Goal: Complete application form: Complete application form

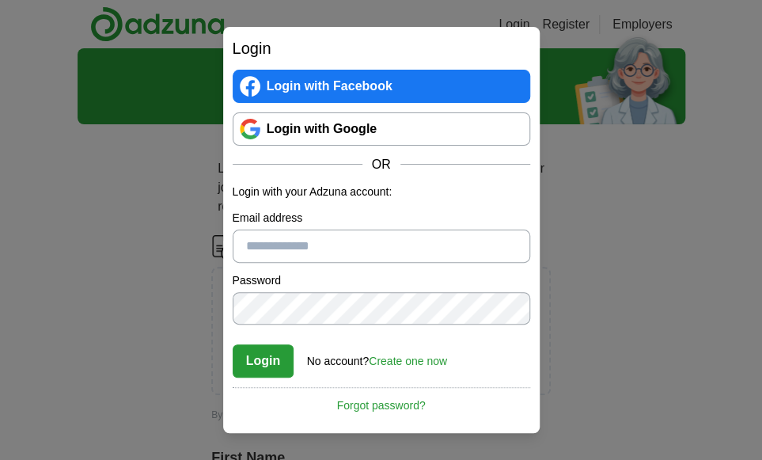
click at [361, 245] on input "Email address" at bounding box center [382, 246] width 298 height 33
type input "**********"
click at [261, 362] on button "Login" at bounding box center [264, 360] width 62 height 33
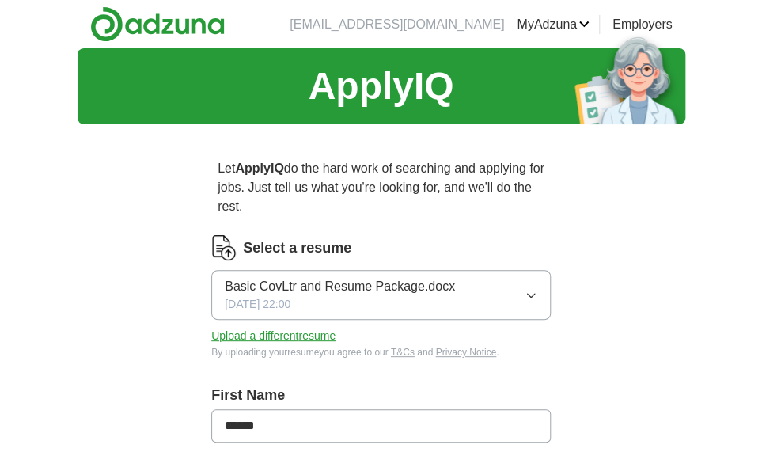
click at [531, 292] on icon "button" at bounding box center [531, 295] width 13 height 13
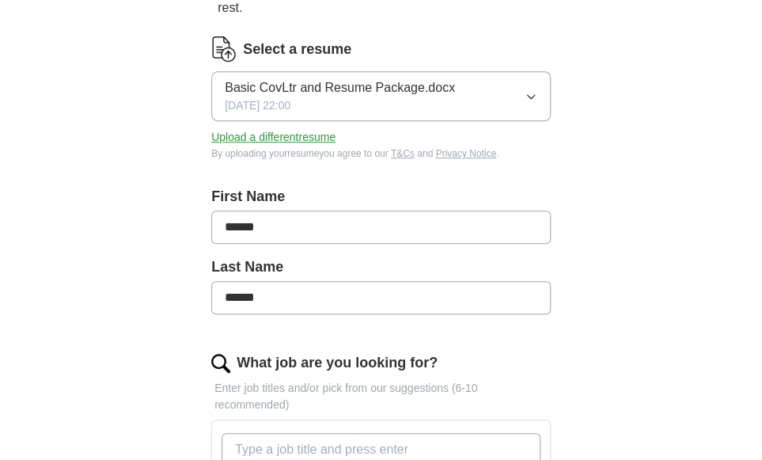
scroll to position [201, 0]
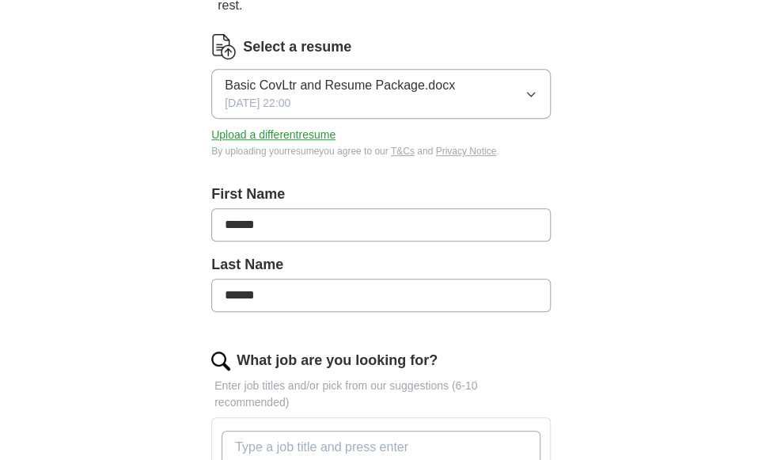
click at [284, 131] on button "Upload a different resume" at bounding box center [273, 135] width 124 height 17
click at [400, 440] on input "What job are you looking for?" at bounding box center [381, 447] width 319 height 33
click at [236, 438] on input "Technical Writer" at bounding box center [381, 447] width 319 height 33
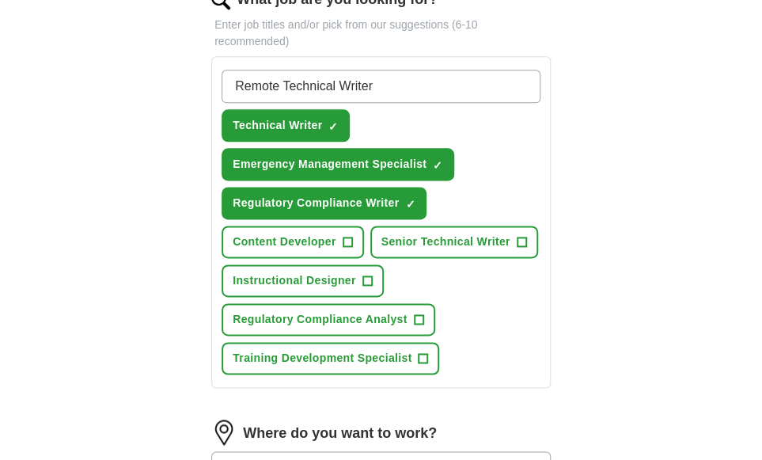
scroll to position [564, 0]
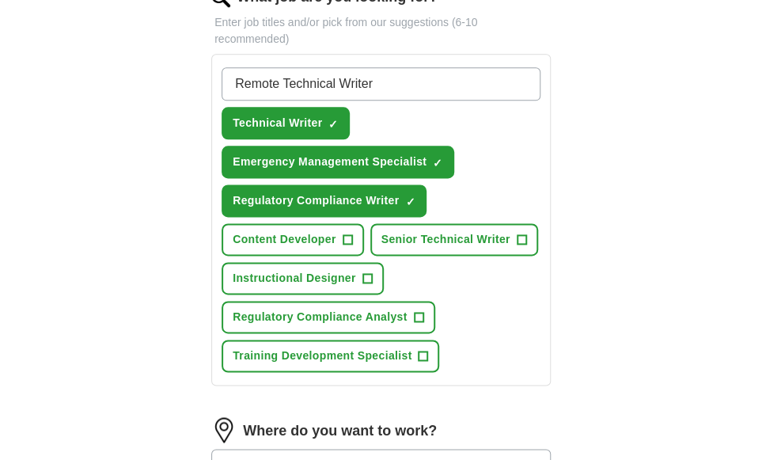
type input "Remote Technical Writer"
click at [347, 233] on span "+" at bounding box center [347, 239] width 9 height 13
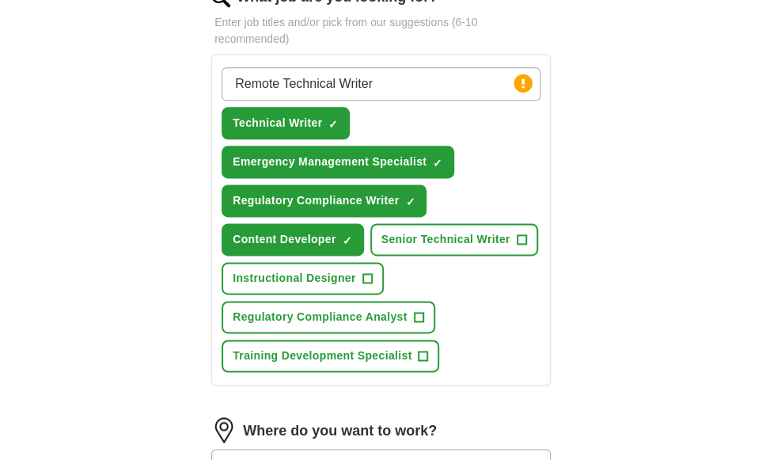
click at [0, 0] on span "×" at bounding box center [0, 0] width 0 height 0
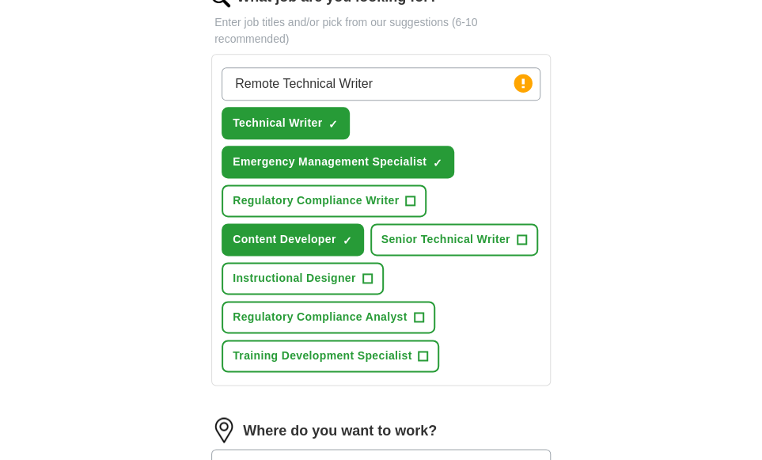
click at [416, 311] on span "+" at bounding box center [418, 317] width 9 height 13
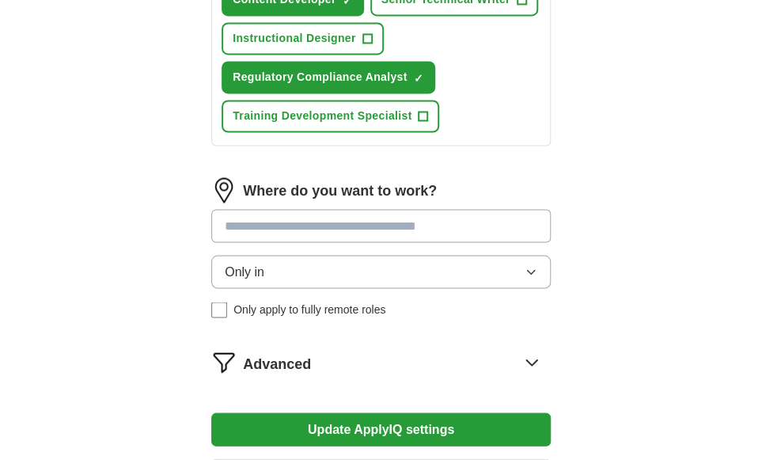
scroll to position [808, 0]
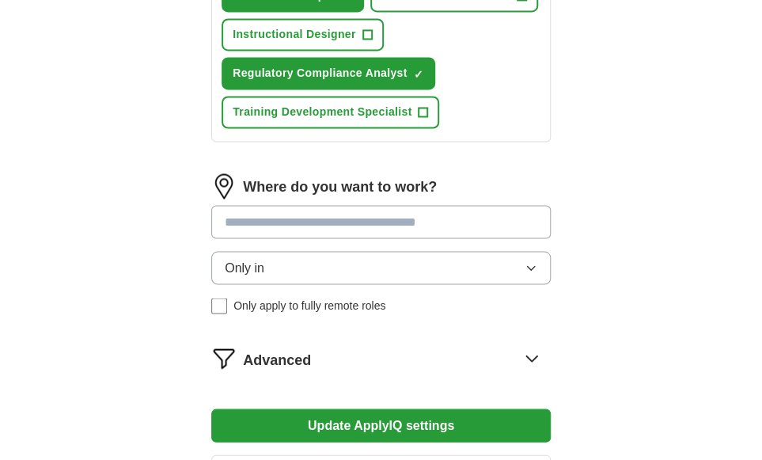
click at [280, 257] on button "Only in" at bounding box center [381, 267] width 340 height 33
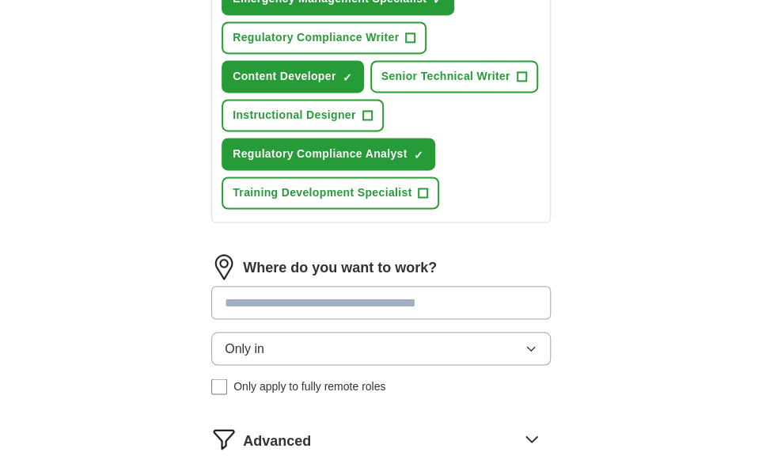
scroll to position [725, 0]
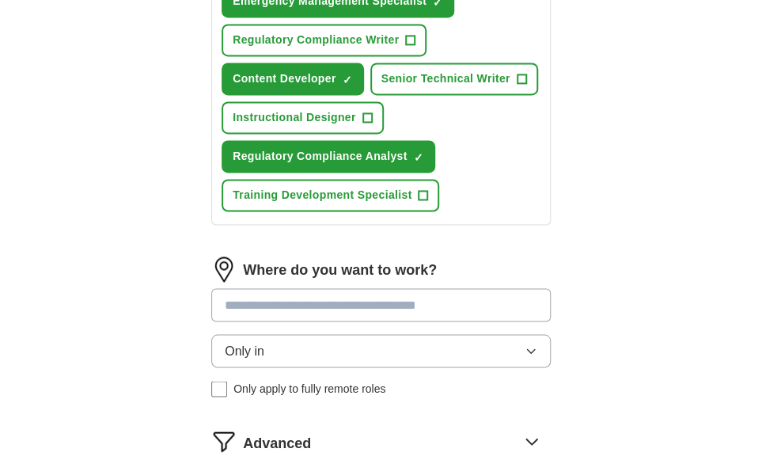
click at [528, 344] on icon "button" at bounding box center [531, 350] width 13 height 13
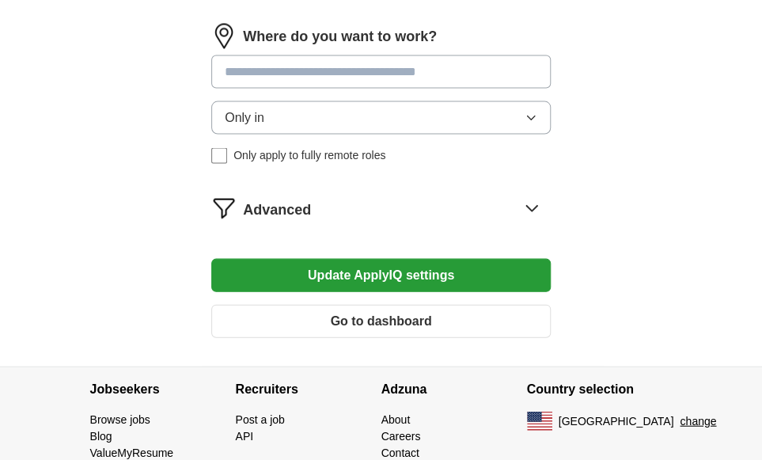
scroll to position [960, 0]
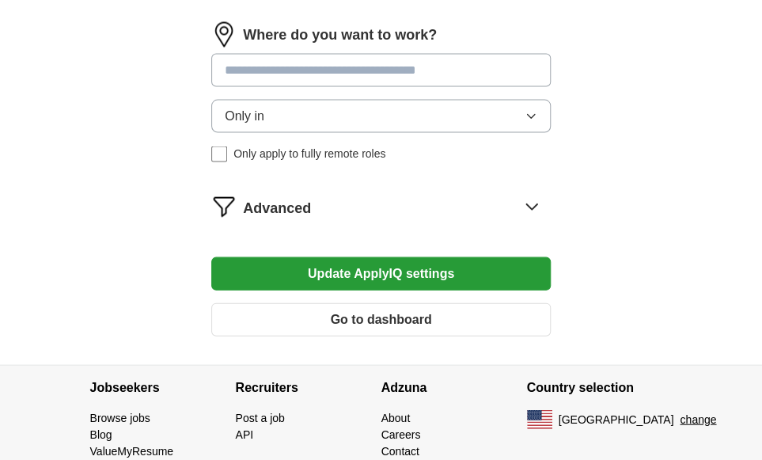
click at [533, 114] on icon "button" at bounding box center [530, 116] width 7 height 4
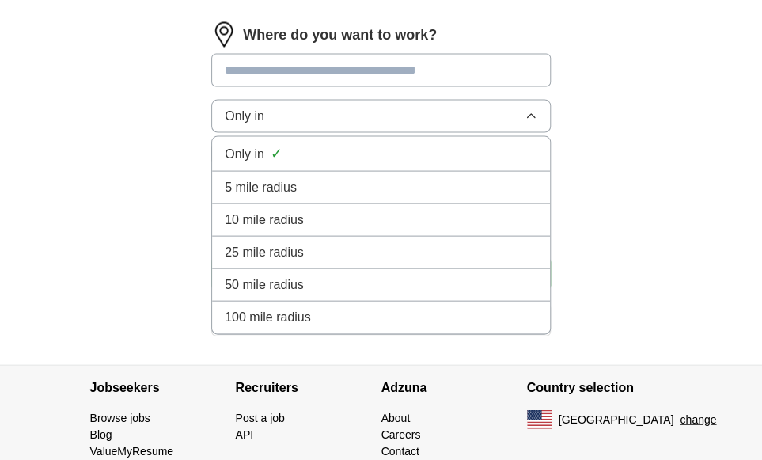
click at [533, 109] on icon "button" at bounding box center [531, 115] width 13 height 13
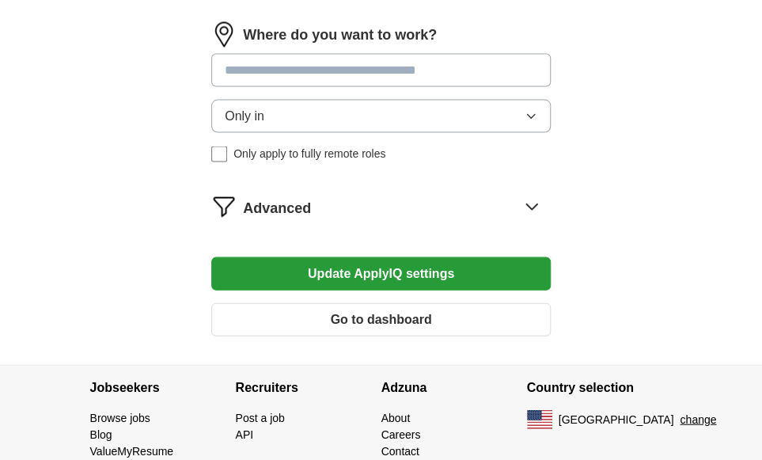
click at [400, 60] on input at bounding box center [381, 69] width 340 height 33
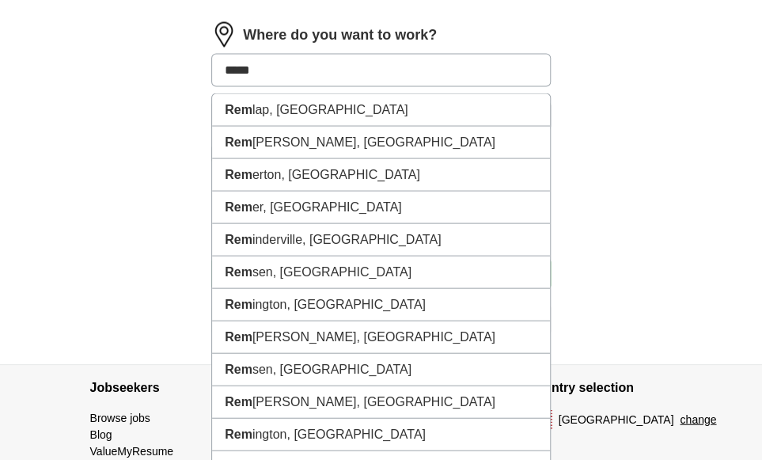
type input "******"
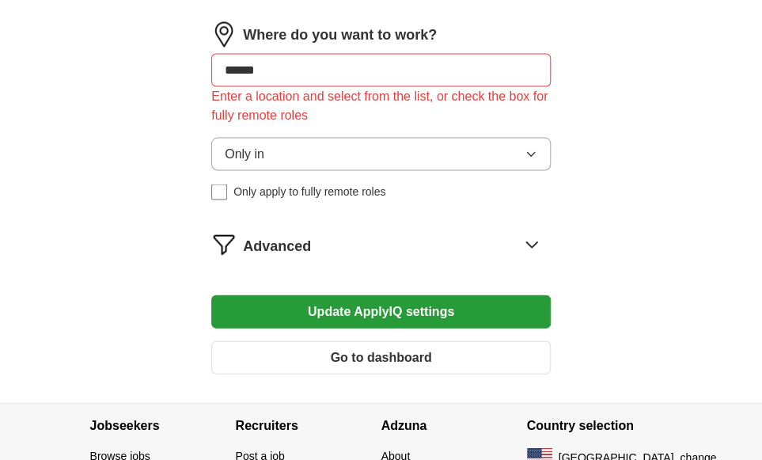
drag, startPoint x: 279, startPoint y: 62, endPoint x: 205, endPoint y: 58, distance: 74.5
type input "**"
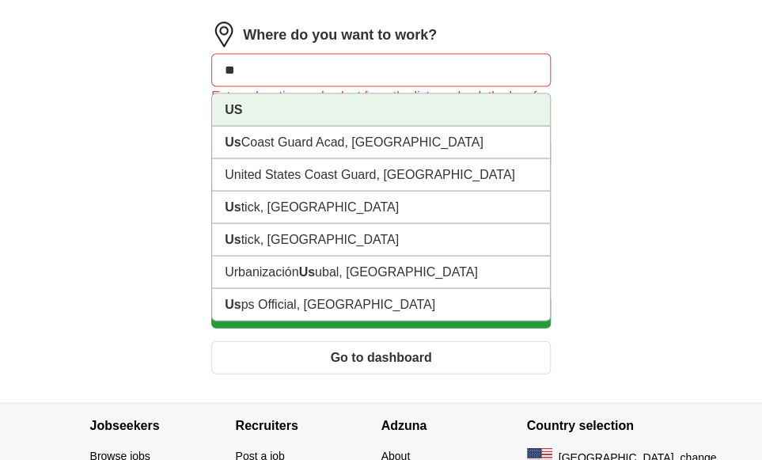
click at [248, 101] on li "US" at bounding box center [381, 109] width 338 height 32
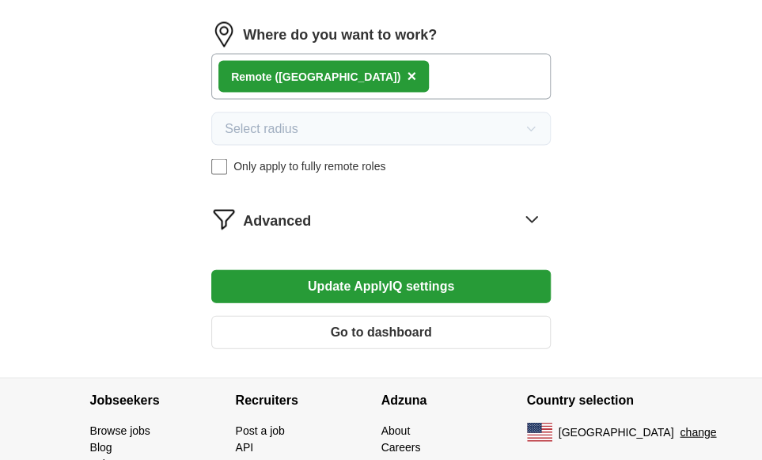
click at [530, 216] on icon at bounding box center [531, 219] width 10 height 6
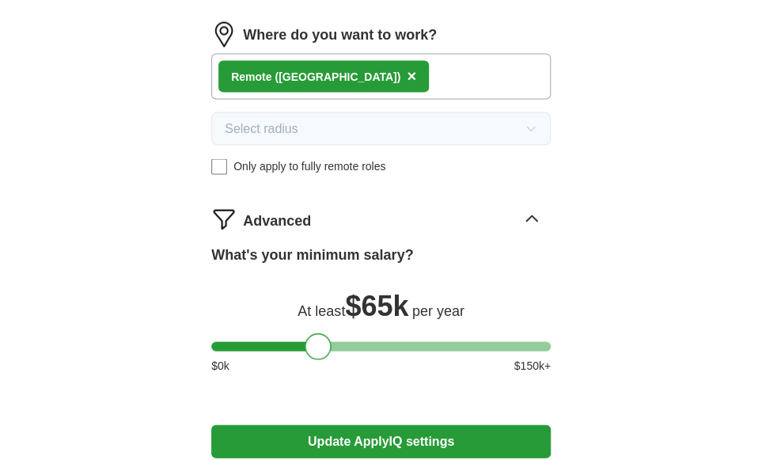
drag, startPoint x: 277, startPoint y: 339, endPoint x: 317, endPoint y: 340, distance: 39.6
click at [317, 340] on div at bounding box center [318, 345] width 27 height 27
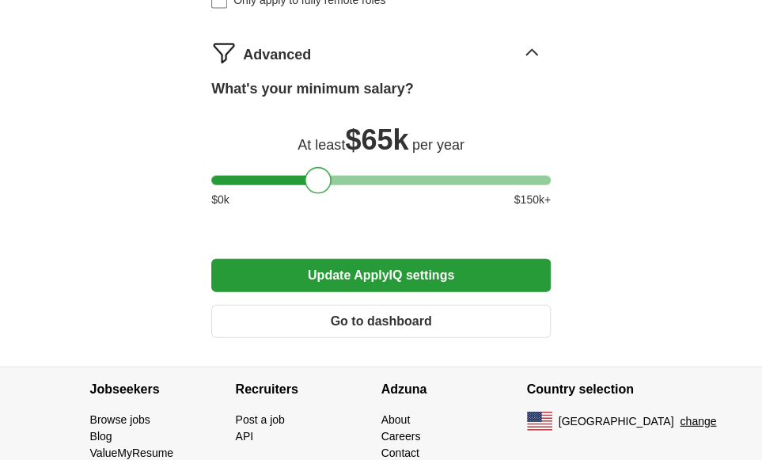
scroll to position [1128, 0]
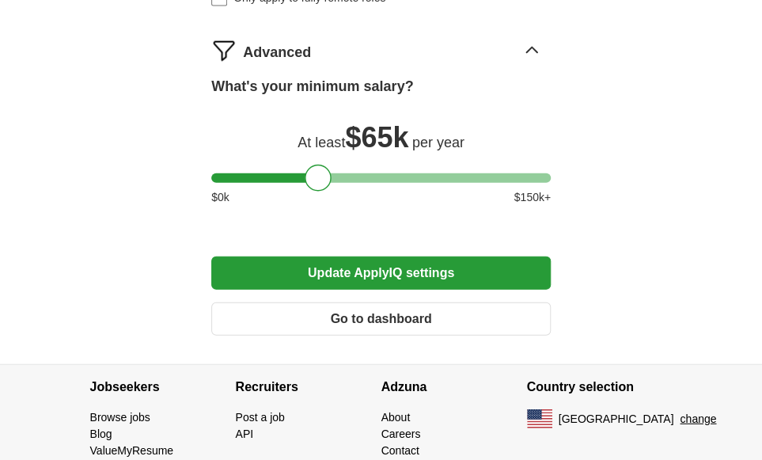
click at [400, 262] on button "Update ApplyIQ settings" at bounding box center [381, 272] width 340 height 33
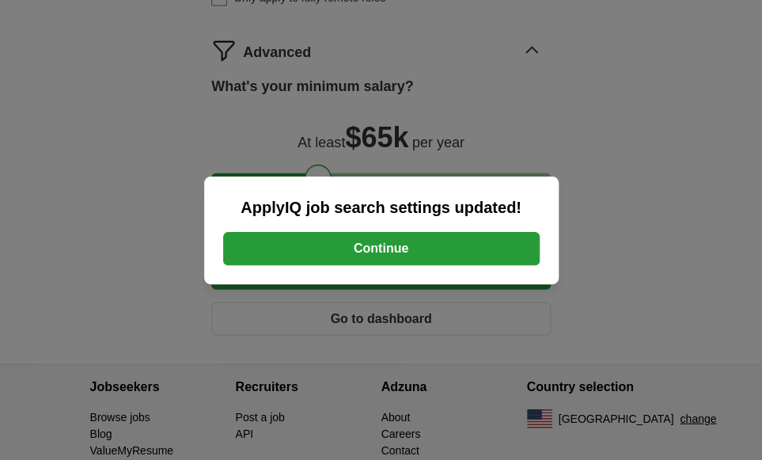
click at [404, 248] on button "Continue" at bounding box center [381, 248] width 317 height 33
